Goal: Task Accomplishment & Management: Use online tool/utility

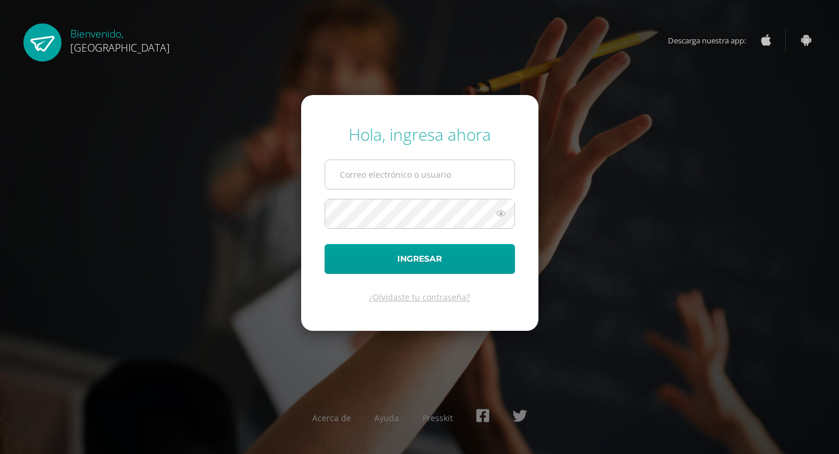
click at [369, 172] on input "text" at bounding box center [419, 174] width 189 height 29
type input "[EMAIL_ADDRESS][DOMAIN_NAME]"
click at [325, 244] on button "Ingresar" at bounding box center [420, 259] width 190 height 30
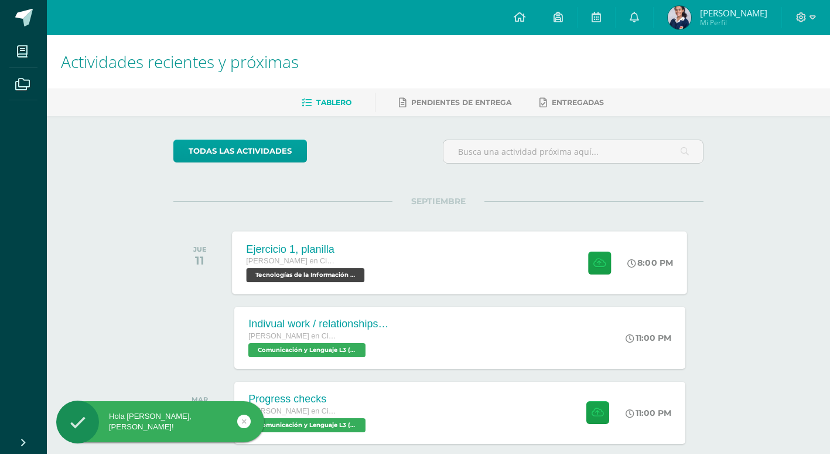
click at [424, 279] on div "Ejercicio 1, planilla Quinto Quinto Bachillerato en Ciencias y Letras Tecnologí…" at bounding box center [460, 262] width 455 height 63
